Goal: Task Accomplishment & Management: Use online tool/utility

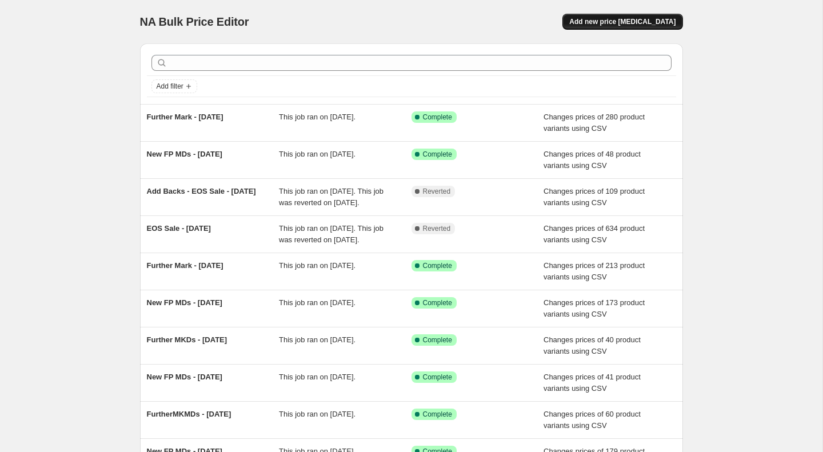
click at [663, 14] on button "Add new price change job" at bounding box center [623, 22] width 120 height 16
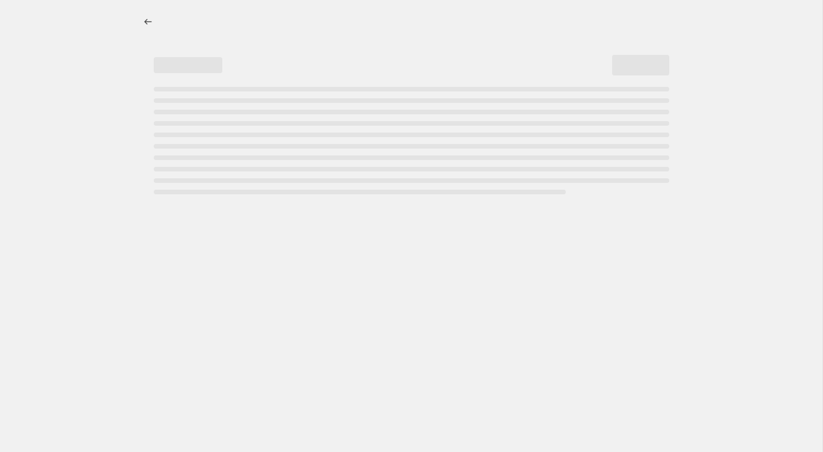
select select "percentage"
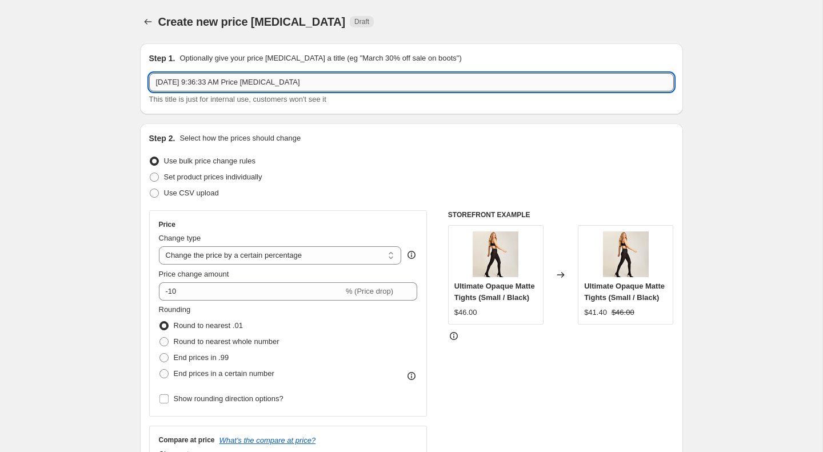
click at [228, 81] on input "Oct 1, 2025, 9:36:33 AM Price change job" at bounding box center [411, 82] width 525 height 18
paste input "SLG45"
type input "SLG45 Oct Promo ZapposMatch"
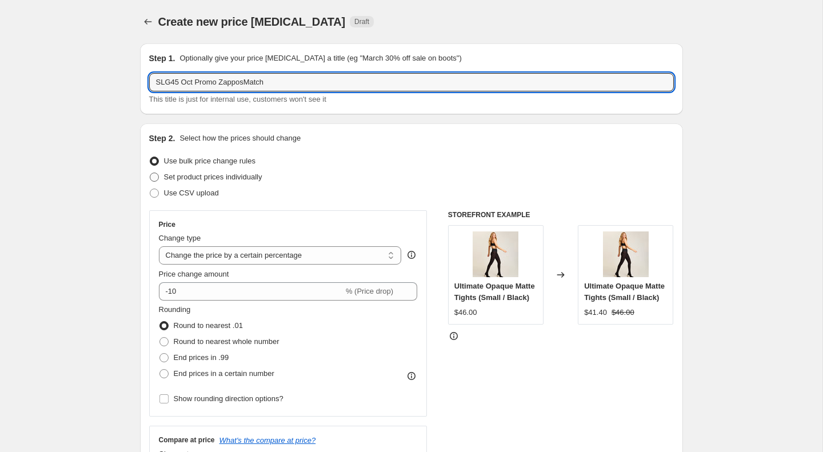
click at [213, 174] on span "Set product prices individually" at bounding box center [213, 177] width 98 height 9
click at [150, 173] on input "Set product prices individually" at bounding box center [150, 173] width 1 height 1
radio input "true"
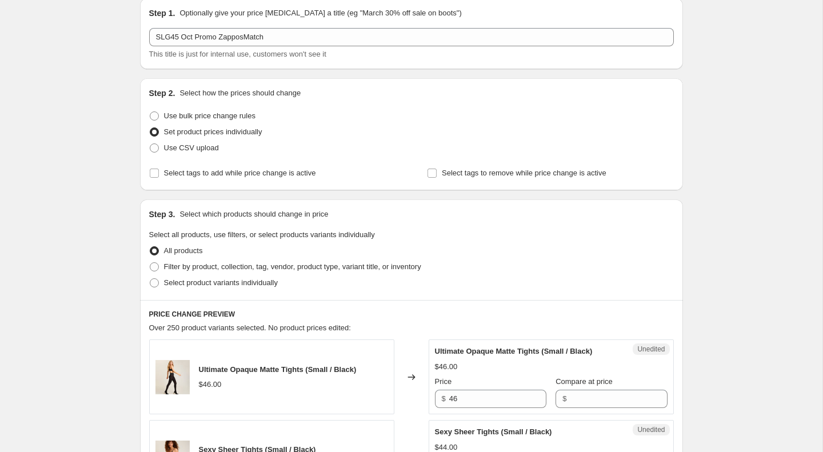
scroll to position [72, 0]
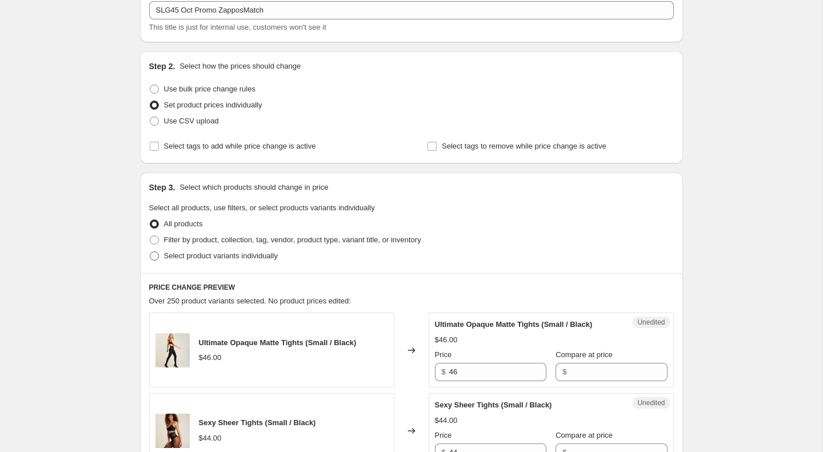
click at [203, 250] on label "Select product variants individually" at bounding box center [213, 256] width 129 height 16
click at [150, 252] on input "Select product variants individually" at bounding box center [150, 252] width 1 height 1
radio input "true"
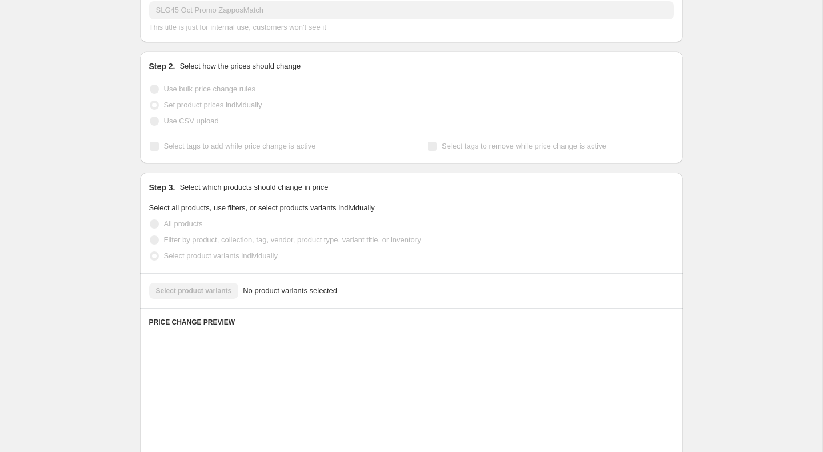
click at [203, 250] on label "Select product variants individually" at bounding box center [213, 256] width 129 height 16
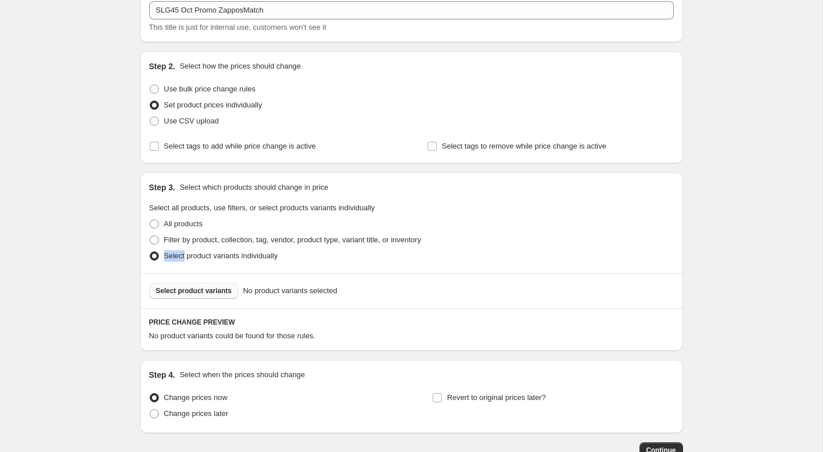
click at [226, 288] on span "Select product variants" at bounding box center [194, 290] width 76 height 9
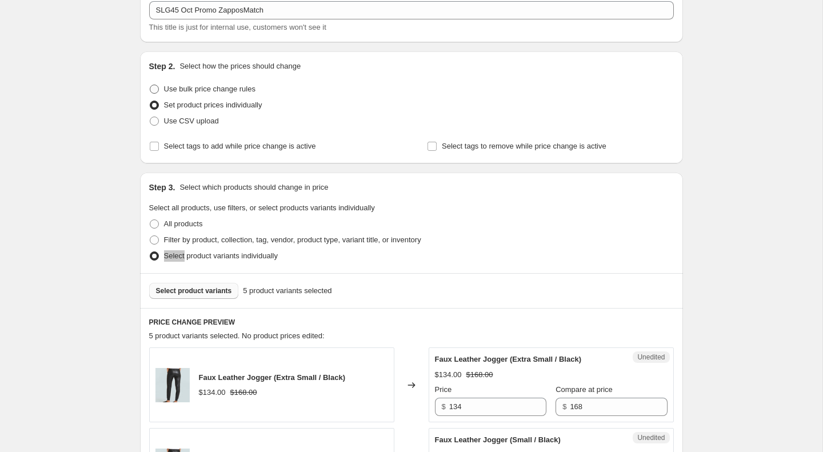
click at [190, 90] on span "Use bulk price change rules" at bounding box center [209, 89] width 91 height 9
click at [150, 85] on input "Use bulk price change rules" at bounding box center [150, 85] width 1 height 1
radio input "true"
select select "percentage"
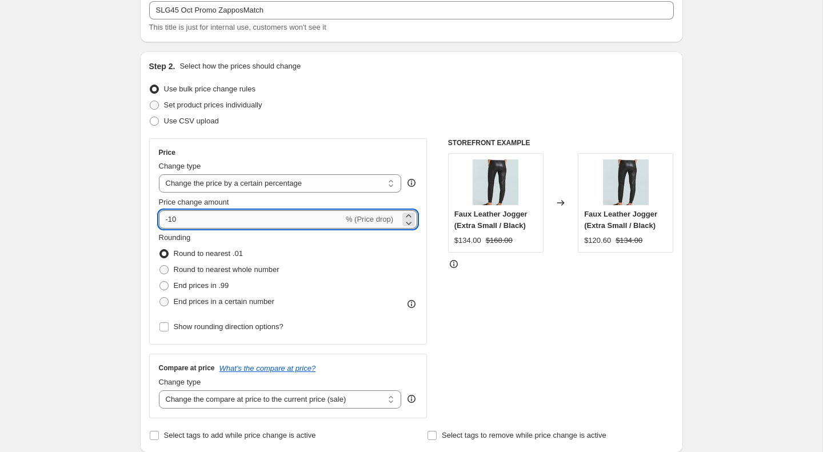
drag, startPoint x: 170, startPoint y: 222, endPoint x: 189, endPoint y: 222, distance: 18.9
click at [189, 222] on input "-10" at bounding box center [251, 219] width 185 height 18
type input "-1"
type input "-50"
click at [220, 184] on select "Change the price to a certain amount Change the price by a certain amount Chang…" at bounding box center [280, 183] width 243 height 18
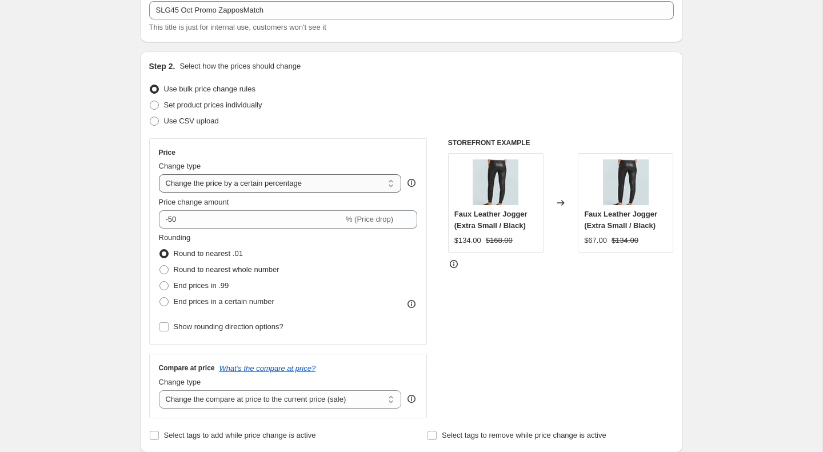
select select "pcap"
click at [159, 174] on select "Change the price to a certain amount Change the price by a certain amount Chang…" at bounding box center [280, 183] width 243 height 18
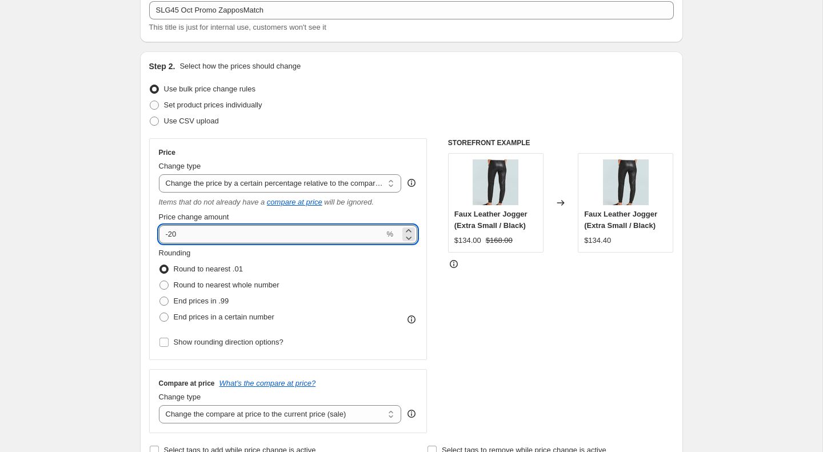
drag, startPoint x: 169, startPoint y: 237, endPoint x: 182, endPoint y: 236, distance: 12.6
click at [182, 236] on input "-20" at bounding box center [272, 234] width 226 height 18
type input "-50"
click at [346, 131] on div "Step 2. Select how the prices should change Use bulk price change rules Set pro…" at bounding box center [411, 260] width 525 height 398
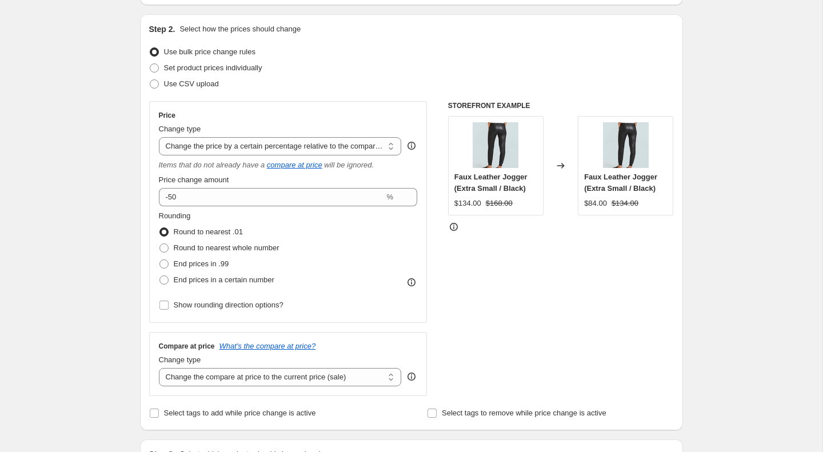
scroll to position [110, 0]
click at [233, 246] on span "Round to nearest whole number" at bounding box center [227, 246] width 106 height 9
click at [160, 243] on input "Round to nearest whole number" at bounding box center [159, 242] width 1 height 1
radio input "true"
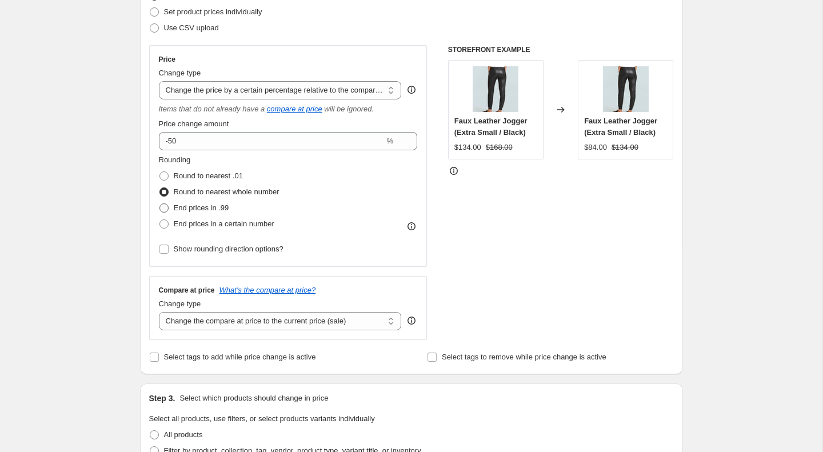
scroll to position [167, 0]
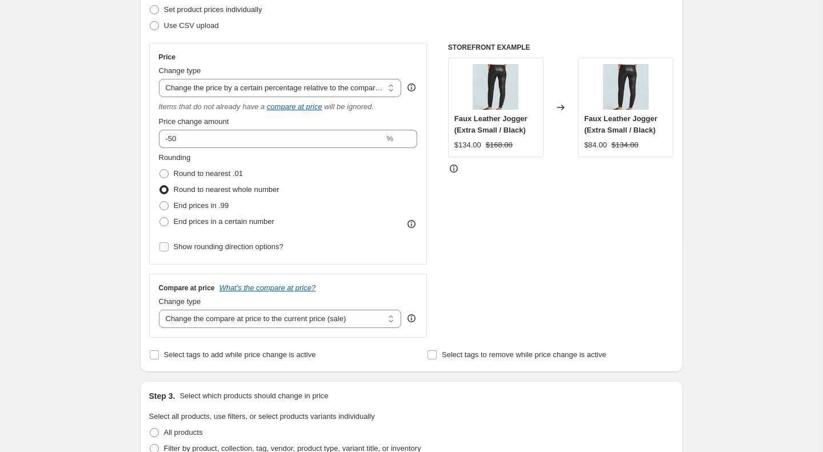
click at [229, 255] on div "Price Change type Change the price to a certain amount Change the price by a ce…" at bounding box center [288, 154] width 278 height 222
click at [226, 251] on span "Show rounding direction options?" at bounding box center [229, 246] width 110 height 11
click at [169, 251] on input "Show rounding direction options?" at bounding box center [163, 246] width 9 height 9
checkbox input "true"
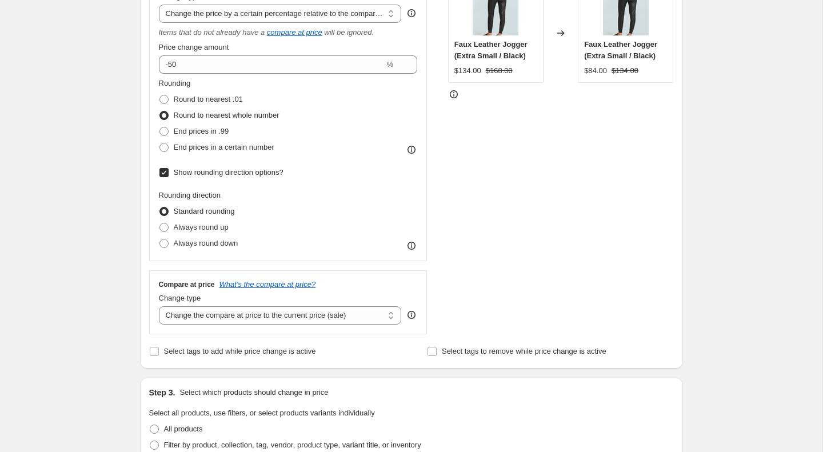
scroll to position [244, 0]
click at [205, 314] on select "Change the compare at price to the current price (sale) Change the compare at p…" at bounding box center [280, 314] width 243 height 18
select select "no_change"
click at [159, 305] on select "Change the compare at price to the current price (sale) Change the compare at p…" at bounding box center [280, 314] width 243 height 18
click at [98, 310] on div "Create new price change job. This page is ready Create new price change job Dra…" at bounding box center [411, 387] width 823 height 1263
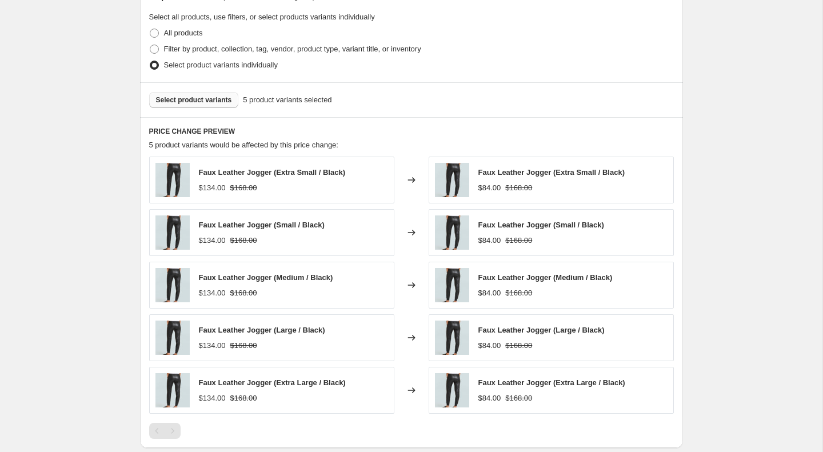
scroll to position [811, 0]
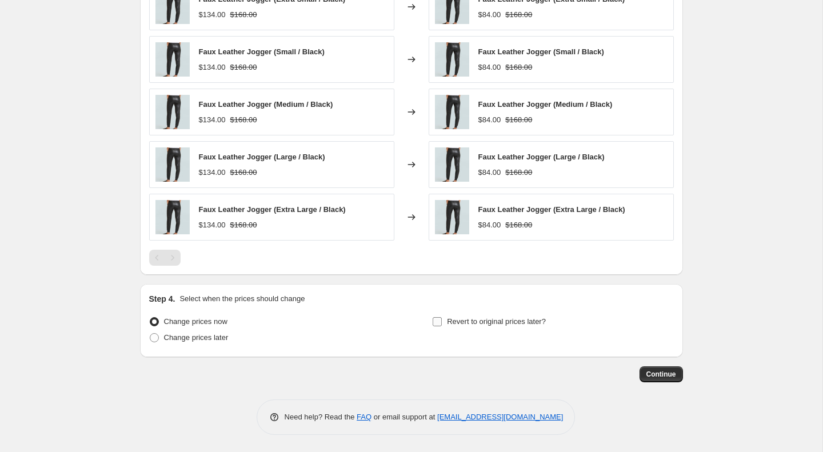
click at [438, 314] on label "Revert to original prices later?" at bounding box center [489, 322] width 114 height 16
click at [438, 317] on input "Revert to original prices later?" at bounding box center [437, 321] width 9 height 9
checkbox input "true"
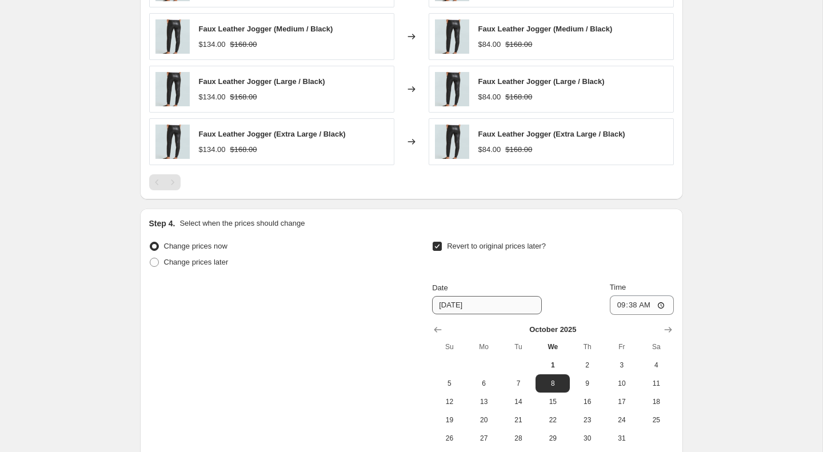
scroll to position [951, 0]
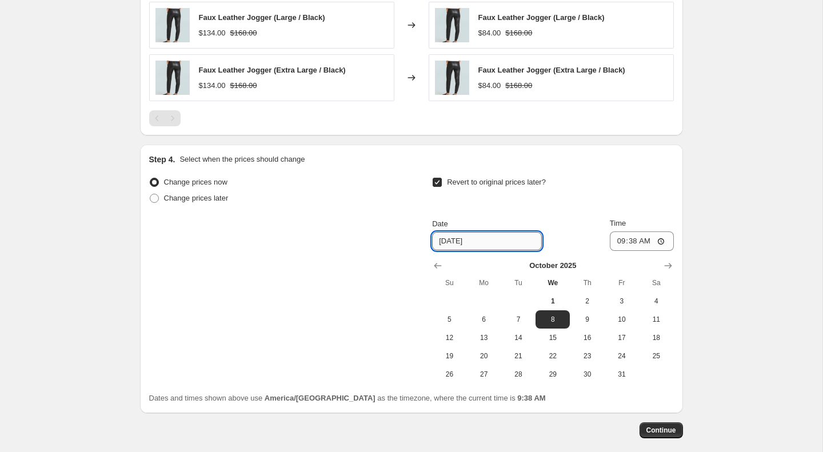
click at [457, 248] on input "10/8/2025" at bounding box center [487, 241] width 110 height 18
click at [665, 260] on icon "Show next month, November 2025" at bounding box center [668, 265] width 11 height 11
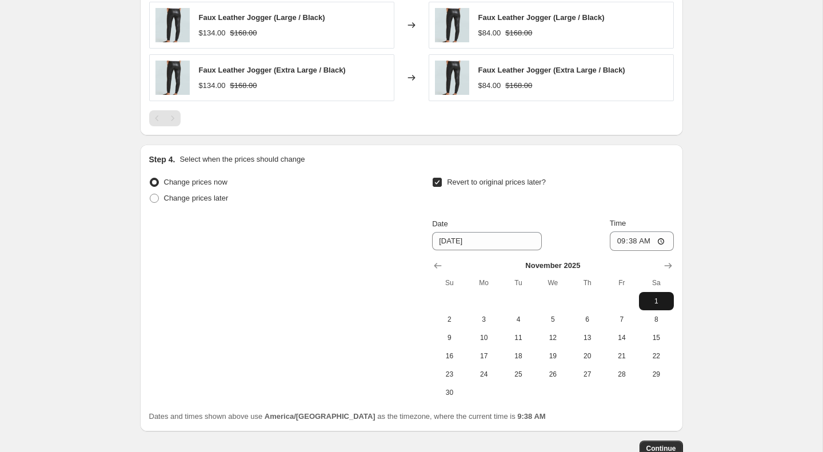
click at [658, 297] on span "1" at bounding box center [656, 301] width 25 height 9
type input "11/1/2025"
click at [620, 240] on input "09:38" at bounding box center [642, 241] width 64 height 19
type input "03:00"
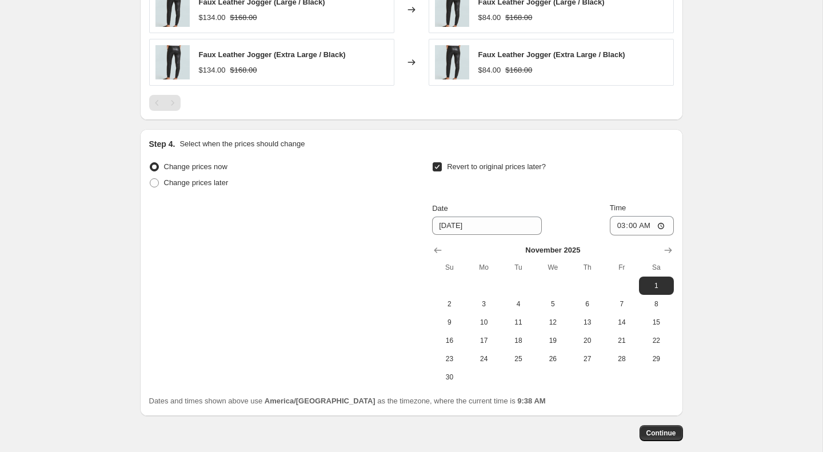
scroll to position [967, 0]
click at [651, 432] on span "Continue" at bounding box center [662, 432] width 30 height 9
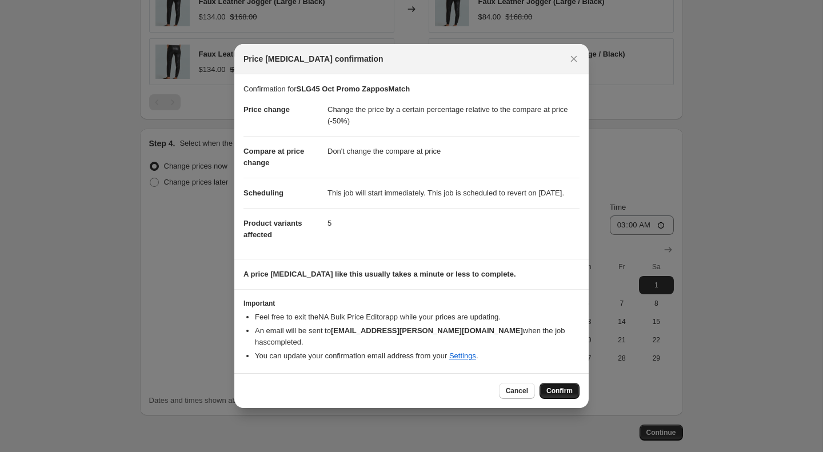
click at [559, 396] on span "Confirm" at bounding box center [560, 390] width 26 height 9
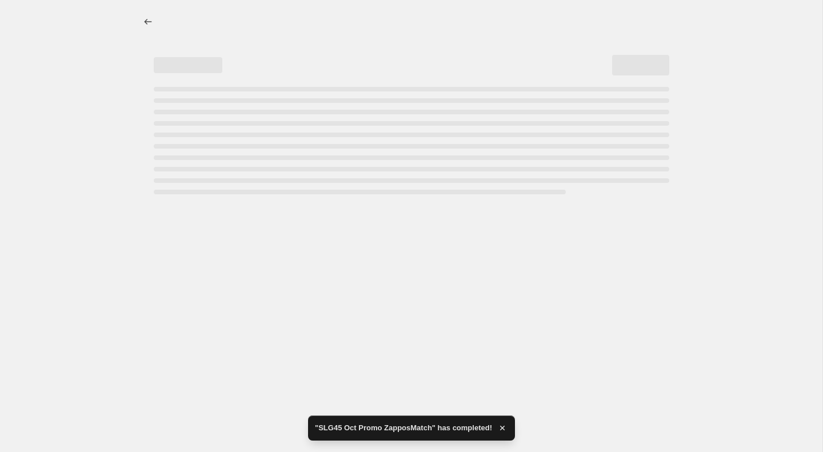
select select "pcap"
select select "no_change"
